Goal: Task Accomplishment & Management: Use online tool/utility

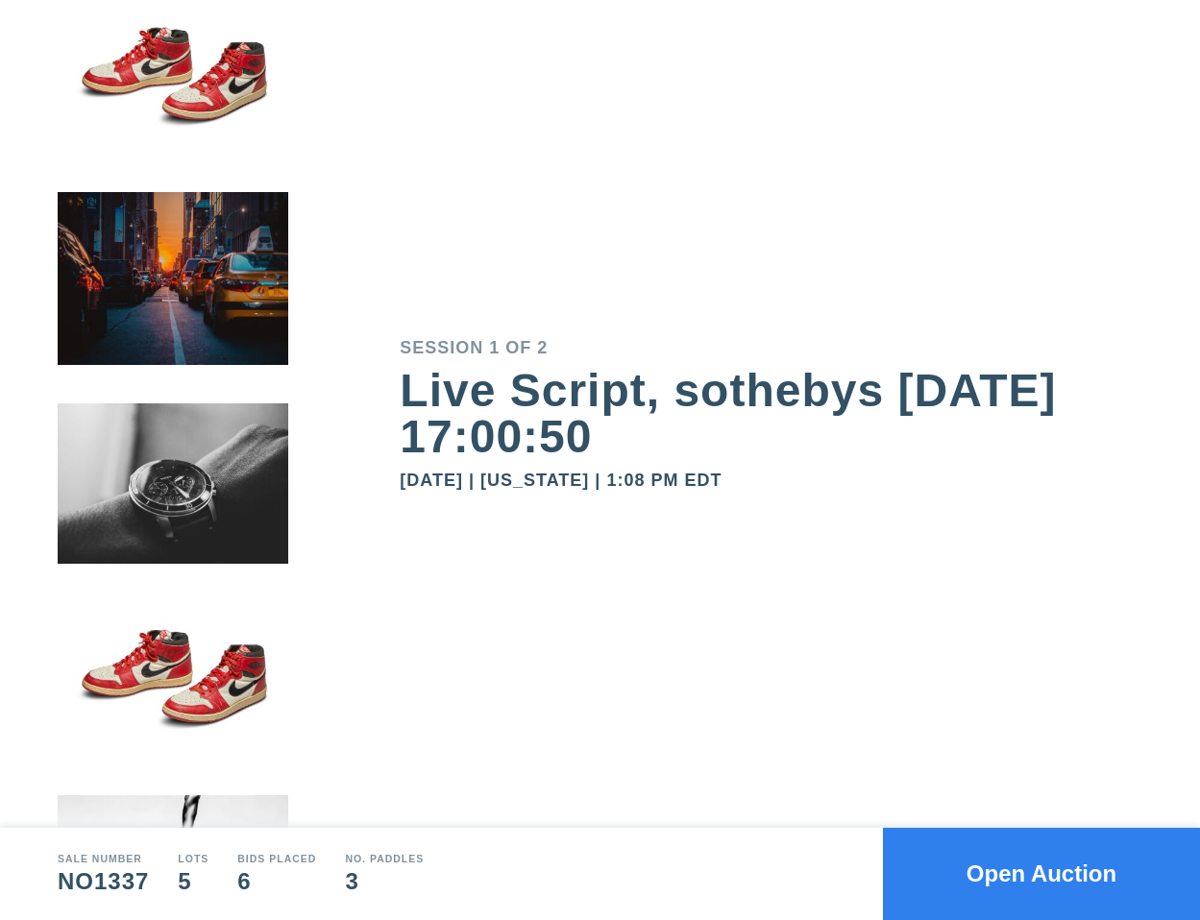
click at [1024, 859] on button "Open Auction" at bounding box center [1041, 874] width 317 height 92
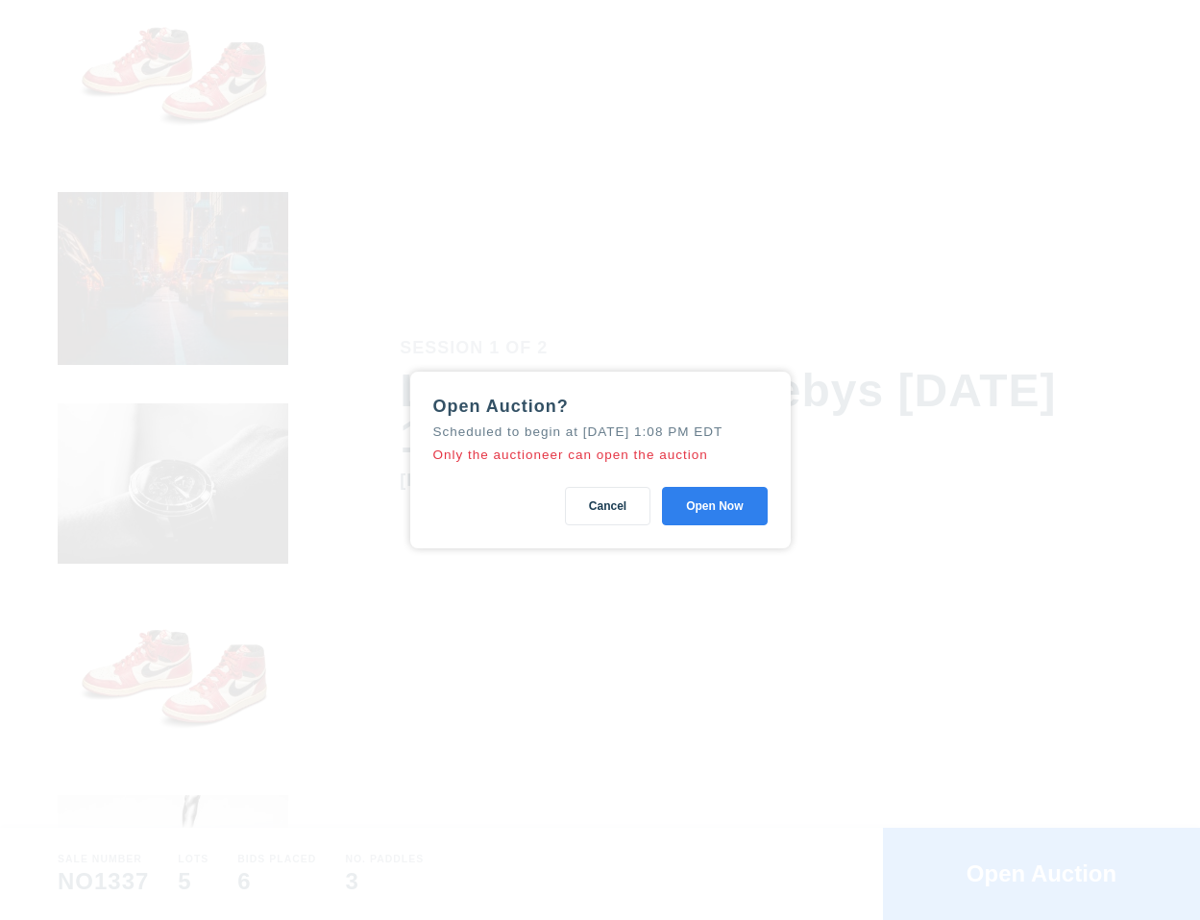
click at [725, 521] on button "Open Now" at bounding box center [714, 506] width 105 height 38
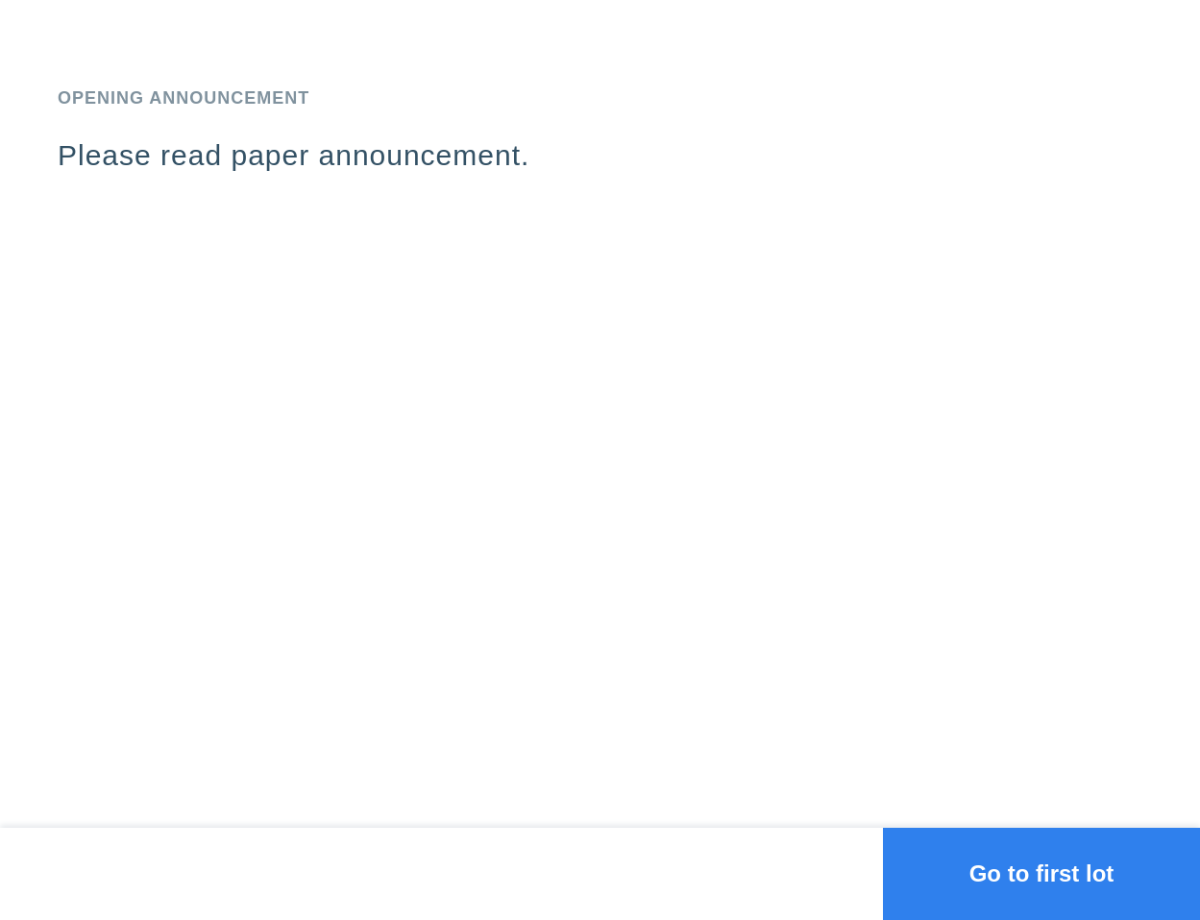
click at [939, 684] on div "Opening Announcement Please read paper announcement." at bounding box center [600, 414] width 1200 height 828
click at [1029, 879] on button "Go to first lot" at bounding box center [1041, 874] width 317 height 92
